Goal: Register for event/course

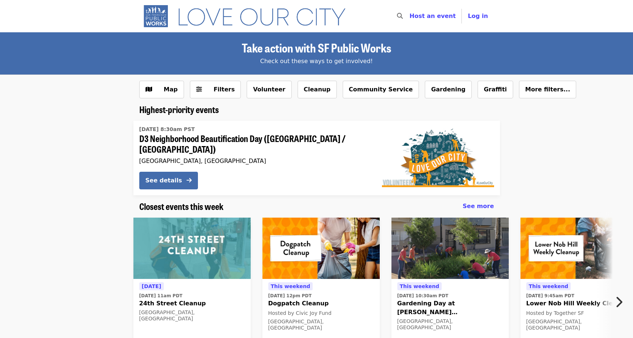
click at [220, 299] on span "24th Street Cleanup" at bounding box center [192, 303] width 106 height 9
click at [343, 91] on button "Community Service" at bounding box center [381, 90] width 77 height 18
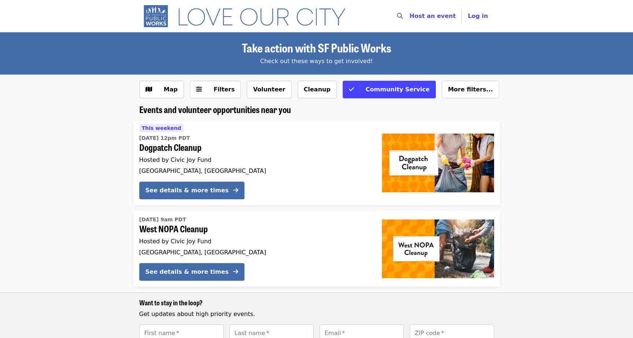
click at [294, 182] on div "See details & more times" at bounding box center [254, 191] width 231 height 21
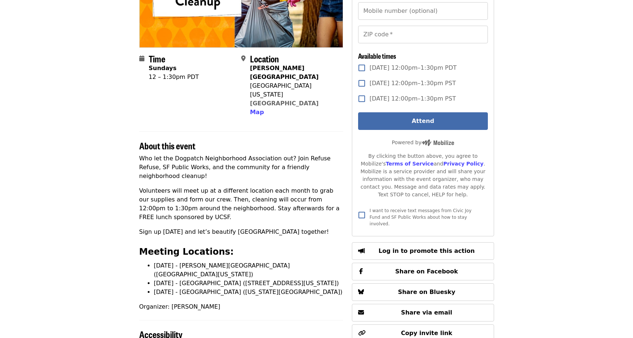
scroll to position [2, 0]
